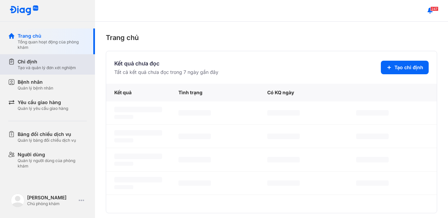
click at [54, 62] on div "Chỉ định" at bounding box center [47, 61] width 58 height 7
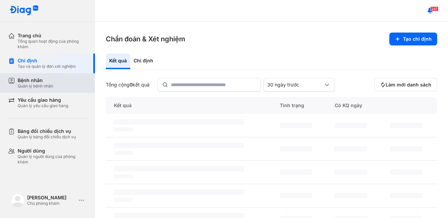
click at [62, 76] on div "Bệnh nhân Quản lý bệnh nhân" at bounding box center [51, 83] width 87 height 20
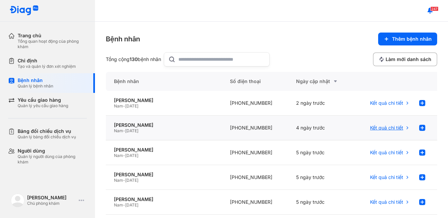
click at [372, 129] on span "Kết quả chi tiết" at bounding box center [386, 128] width 33 height 6
click at [387, 105] on span "Kết quả chi tiết" at bounding box center [386, 103] width 33 height 6
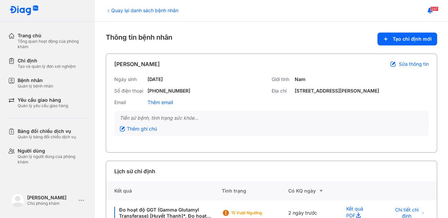
scroll to position [19, 0]
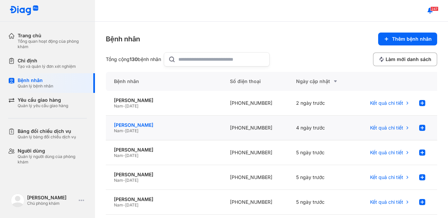
click at [143, 125] on div "[PERSON_NAME]" at bounding box center [164, 125] width 100 height 6
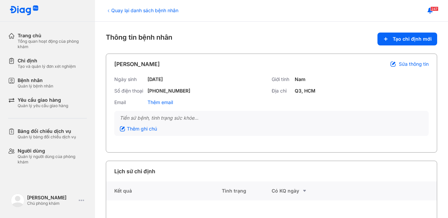
click at [400, 65] on span "Sửa thông tin" at bounding box center [414, 64] width 30 height 6
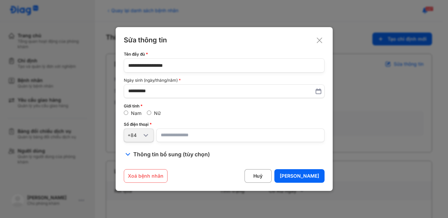
drag, startPoint x: 247, startPoint y: 71, endPoint x: 75, endPoint y: 66, distance: 171.7
click at [75, 66] on div "**********" at bounding box center [224, 109] width 448 height 218
click at [152, 174] on button "Xoá bệnh nhân" at bounding box center [146, 176] width 44 height 14
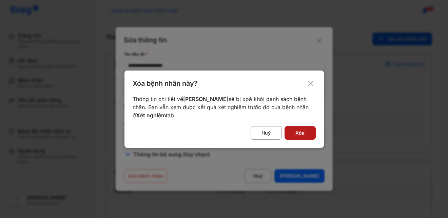
click at [296, 128] on button "Xóa" at bounding box center [299, 133] width 31 height 14
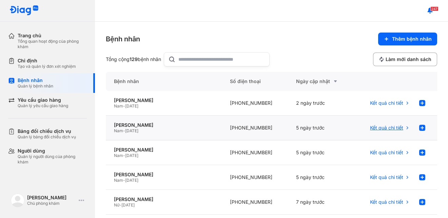
click at [386, 125] on span "Kết quả chi tiết" at bounding box center [386, 128] width 33 height 6
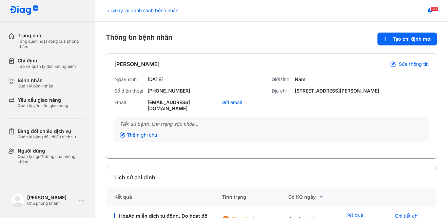
scroll to position [44, 0]
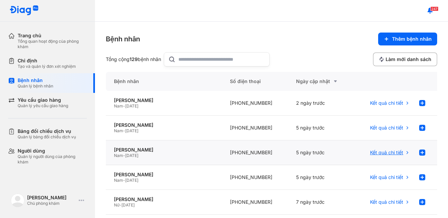
click at [383, 154] on span "Kết quả chi tiết" at bounding box center [386, 153] width 33 height 6
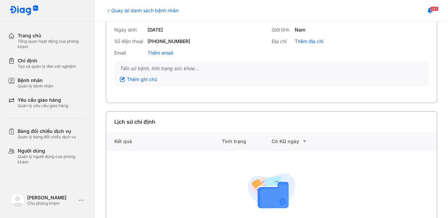
scroll to position [83, 0]
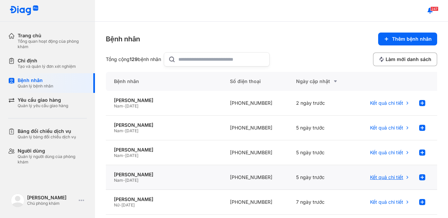
click at [389, 176] on span "Kết quả chi tiết" at bounding box center [386, 177] width 33 height 6
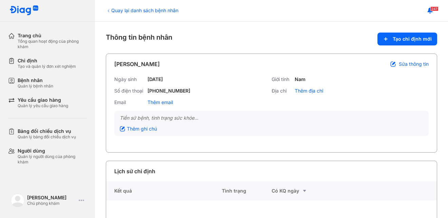
click at [393, 61] on div "Sửa thông tin" at bounding box center [409, 64] width 38 height 6
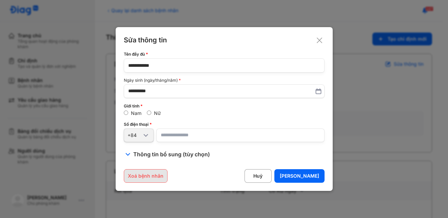
click at [150, 179] on button "Xoá bệnh nhân" at bounding box center [146, 176] width 44 height 14
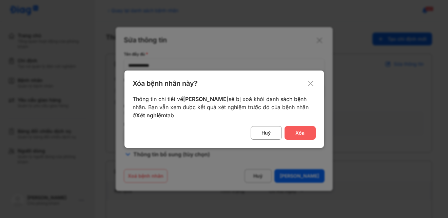
click at [292, 131] on button "Xóa" at bounding box center [299, 133] width 31 height 14
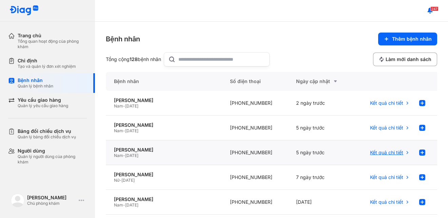
click at [377, 152] on span "Kết quả chi tiết" at bounding box center [386, 153] width 33 height 6
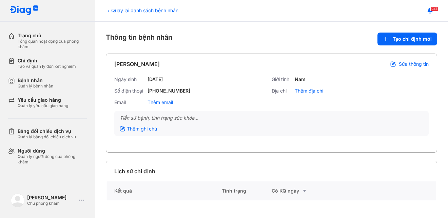
click at [408, 66] on span "Sửa thông tin" at bounding box center [414, 64] width 30 height 6
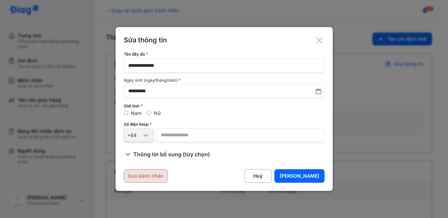
click at [148, 175] on button "Xoá bệnh nhân" at bounding box center [146, 176] width 44 height 14
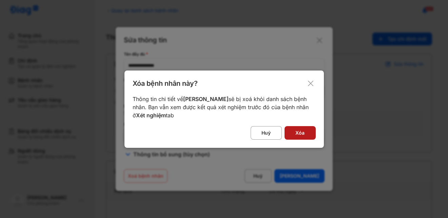
click at [298, 135] on button "Xóa" at bounding box center [299, 133] width 31 height 14
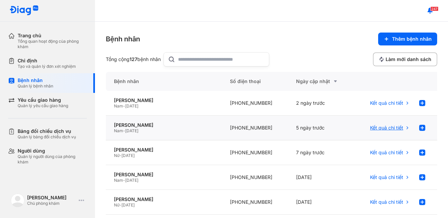
click at [389, 129] on span "Kết quả chi tiết" at bounding box center [386, 128] width 33 height 6
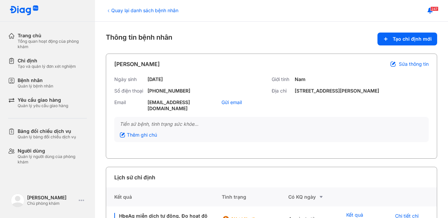
scroll to position [19, 0]
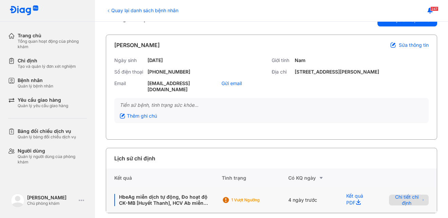
click at [393, 194] on span "Chi tiết chỉ định" at bounding box center [406, 200] width 27 height 12
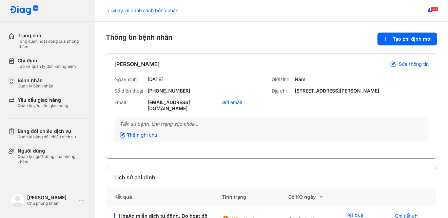
scroll to position [19, 0]
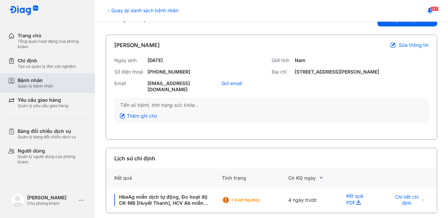
click at [48, 82] on div "Bệnh nhân" at bounding box center [36, 80] width 36 height 6
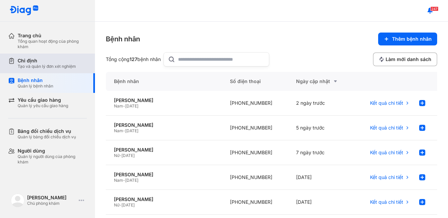
click at [43, 61] on div "Chỉ định" at bounding box center [47, 61] width 58 height 6
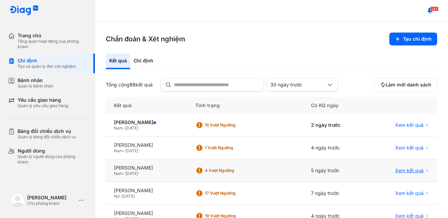
click at [401, 172] on span "Xem kết quả" at bounding box center [409, 171] width 28 height 6
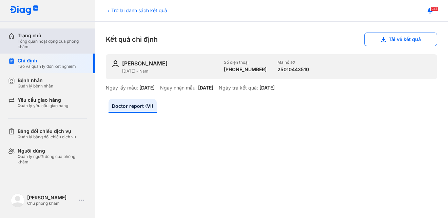
click at [24, 40] on div "Tổng quan hoạt động của phòng khám" at bounding box center [52, 44] width 69 height 11
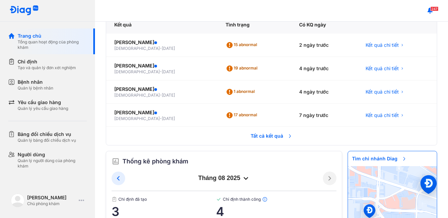
scroll to position [96, 0]
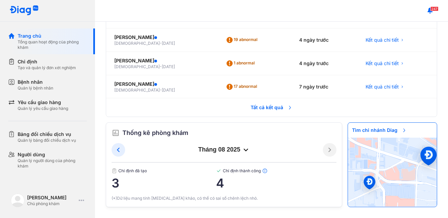
click at [275, 106] on span "Tất cả kết quả" at bounding box center [272, 107] width 50 height 15
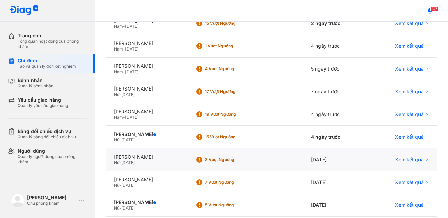
scroll to position [158, 0]
